Goal: Find contact information: Find contact information

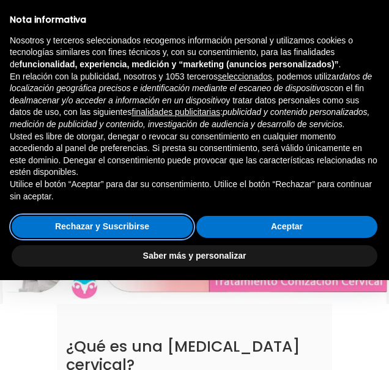
click at [174, 229] on button "Rechazar y Suscribirse" at bounding box center [102, 227] width 181 height 22
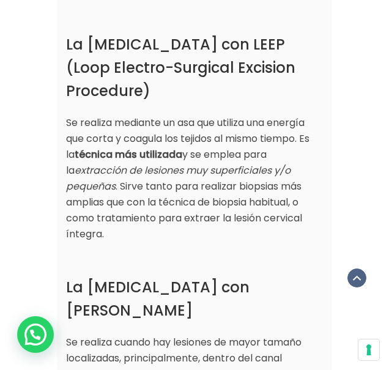
scroll to position [926, 0]
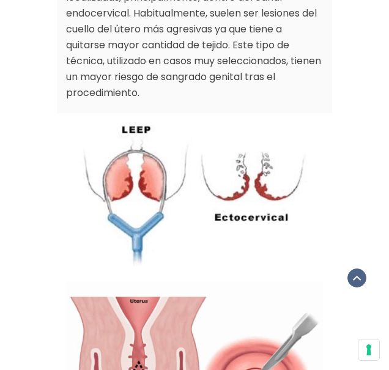
scroll to position [1229, 0]
